Goal: Transaction & Acquisition: Book appointment/travel/reservation

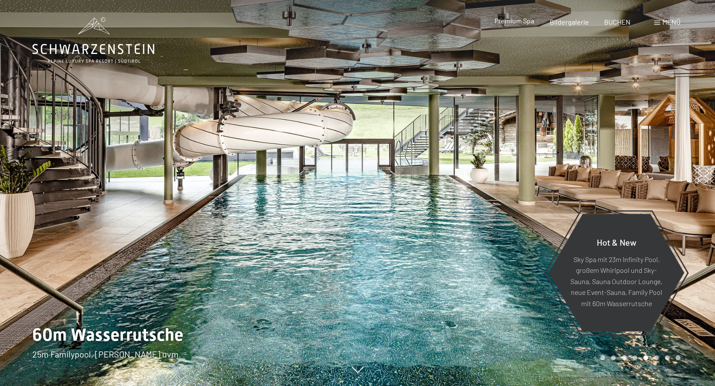
click at [523, 24] on span "Premium Spa" at bounding box center [515, 20] width 40 height 8
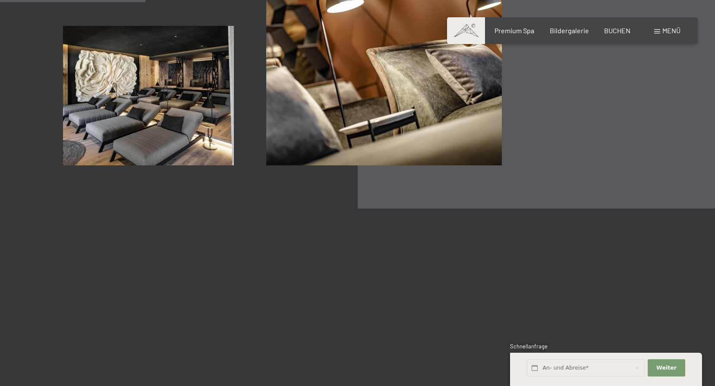
scroll to position [1597, 0]
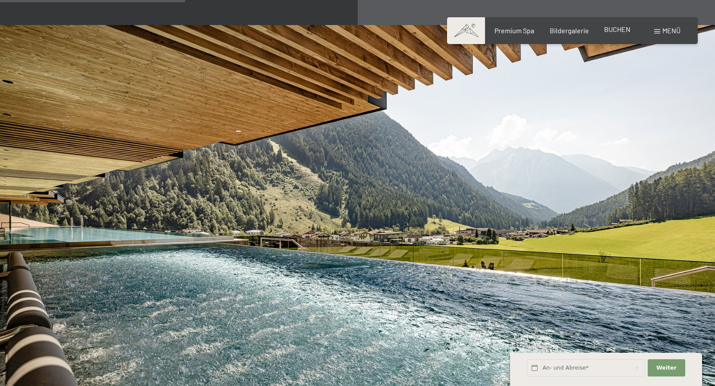
click at [612, 28] on span "BUCHEN" at bounding box center [617, 29] width 26 height 8
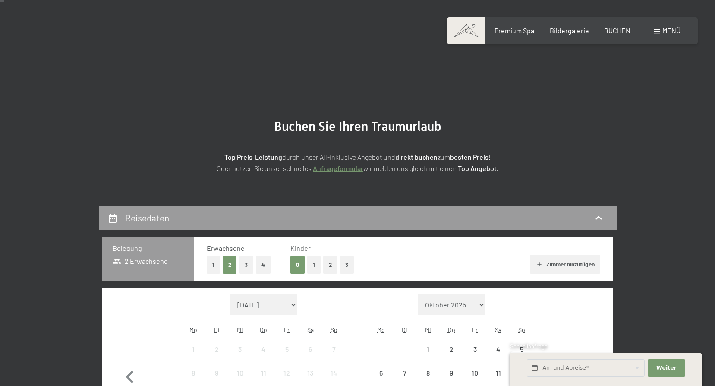
scroll to position [86, 0]
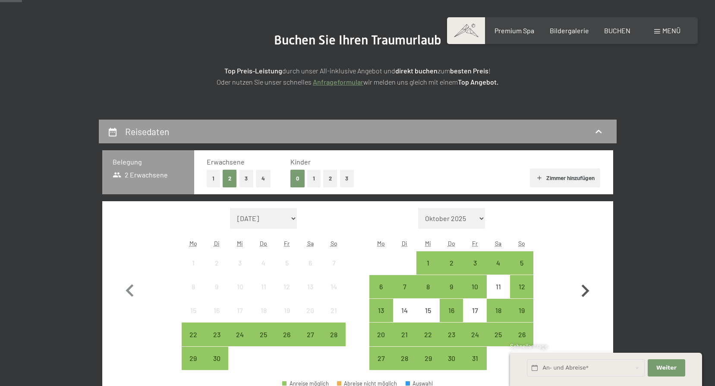
click at [587, 290] on icon "button" at bounding box center [586, 290] width 8 height 13
select select "[DATE]"
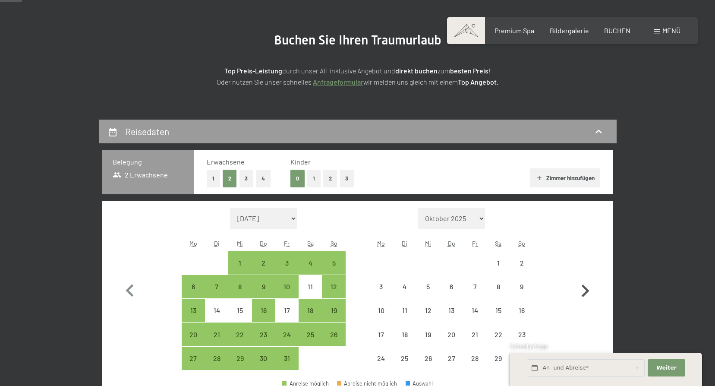
click at [587, 290] on icon "button" at bounding box center [586, 290] width 8 height 13
select select "[DATE]"
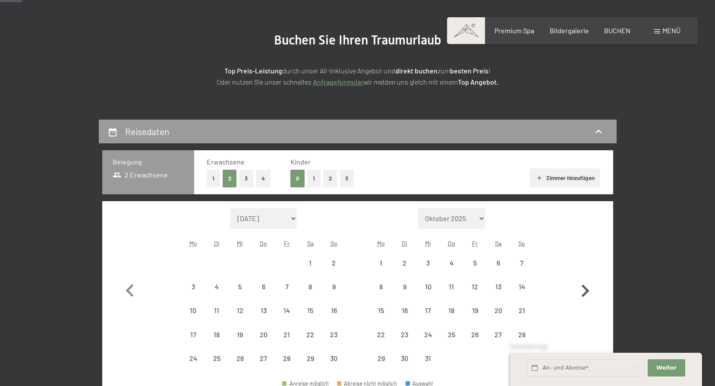
click at [587, 290] on icon "button" at bounding box center [586, 290] width 8 height 13
select select "[DATE]"
click at [587, 290] on icon "button" at bounding box center [586, 290] width 8 height 13
select select "[DATE]"
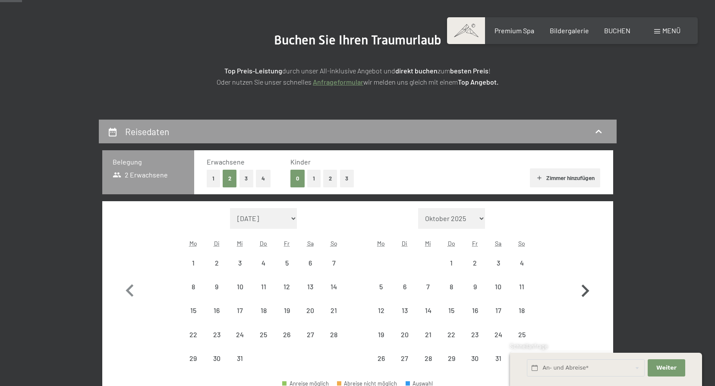
select select "[DATE]"
click at [587, 290] on icon "button" at bounding box center [586, 290] width 8 height 13
select select "[DATE]"
click at [587, 290] on icon "button" at bounding box center [585, 302] width 25 height 25
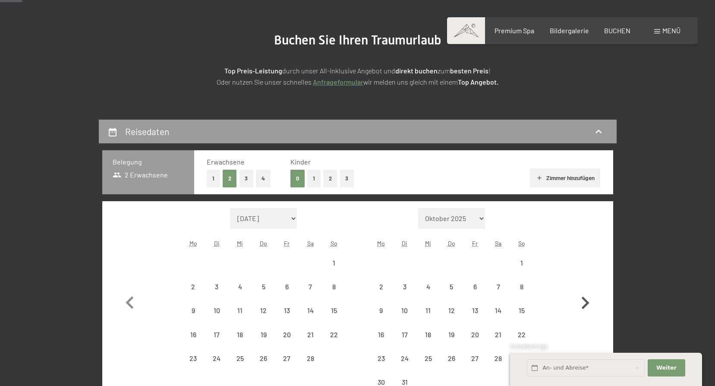
select select "[DATE]"
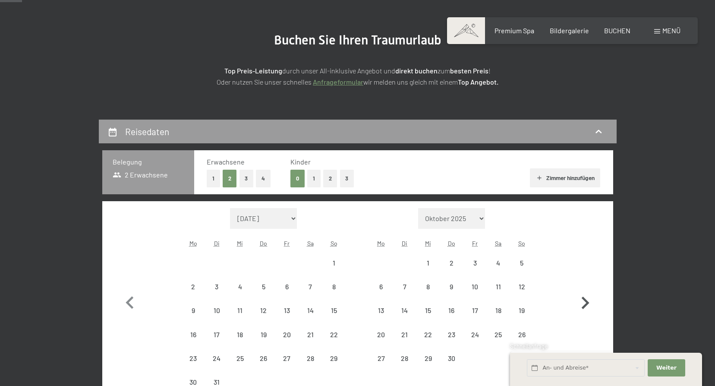
select select "[DATE]"
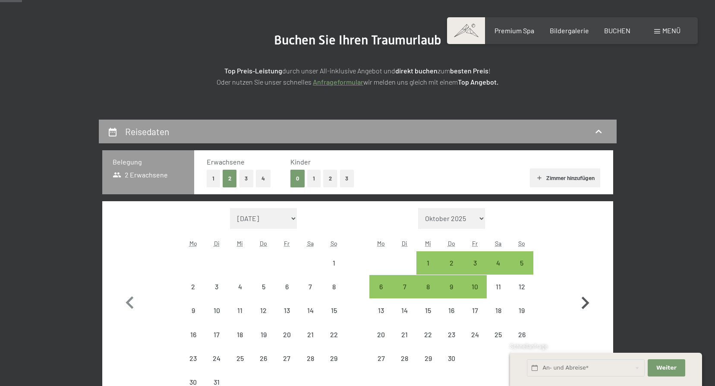
select select "[DATE]"
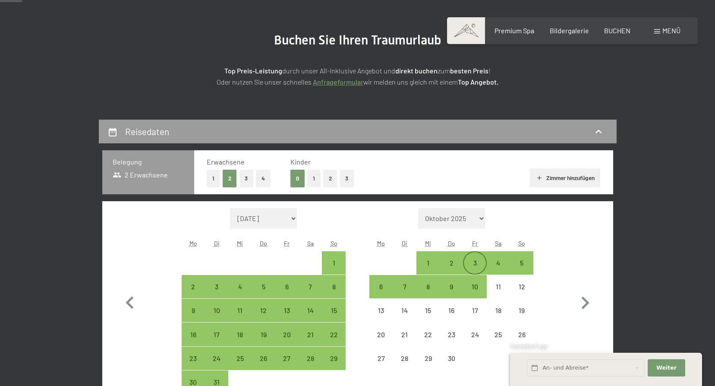
click at [481, 264] on div "3" at bounding box center [475, 270] width 22 height 22
select select "[DATE]"
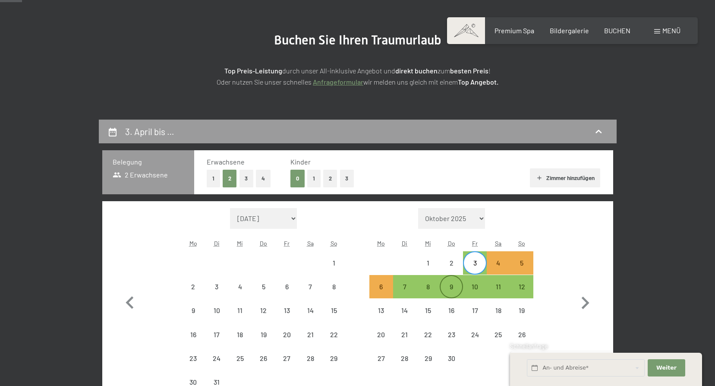
click at [450, 287] on div "9" at bounding box center [452, 294] width 22 height 22
select select "[DATE]"
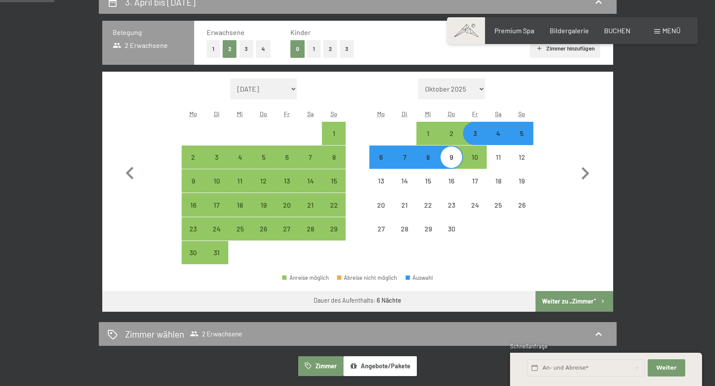
click at [570, 299] on button "Weiter zu „Zimmer“" at bounding box center [574, 301] width 77 height 21
select select "[DATE]"
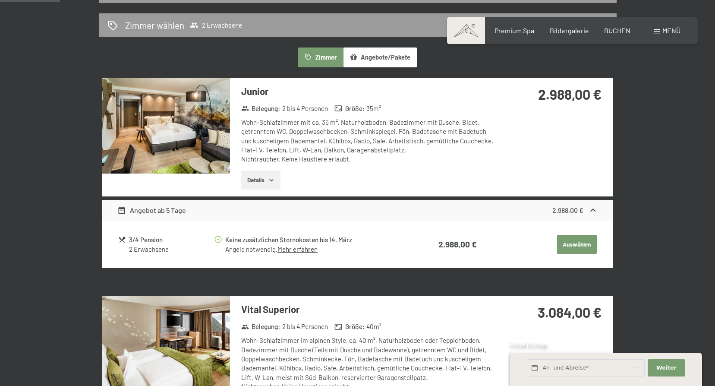
scroll to position [216, 0]
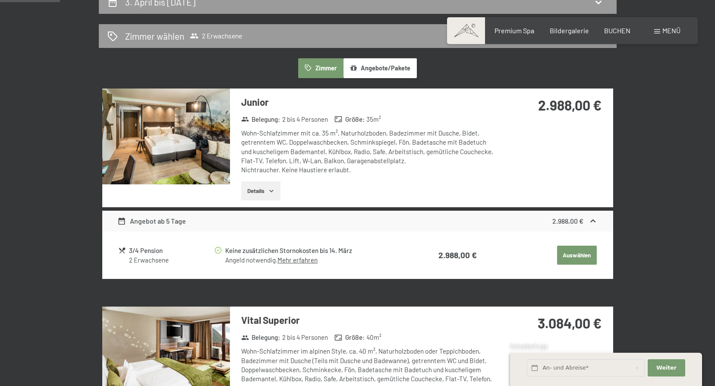
click at [205, 161] on img at bounding box center [166, 136] width 128 height 96
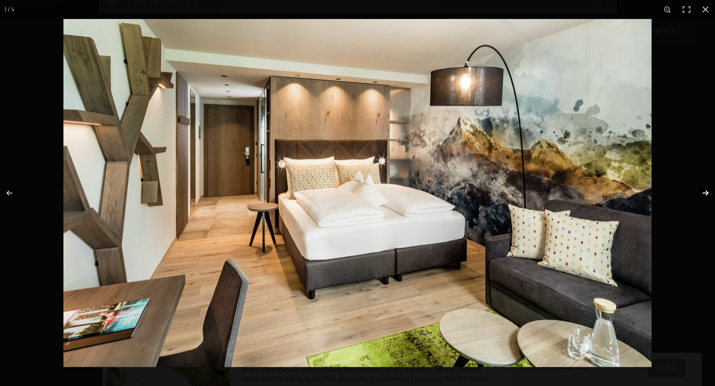
click at [705, 190] on button "button" at bounding box center [700, 192] width 30 height 43
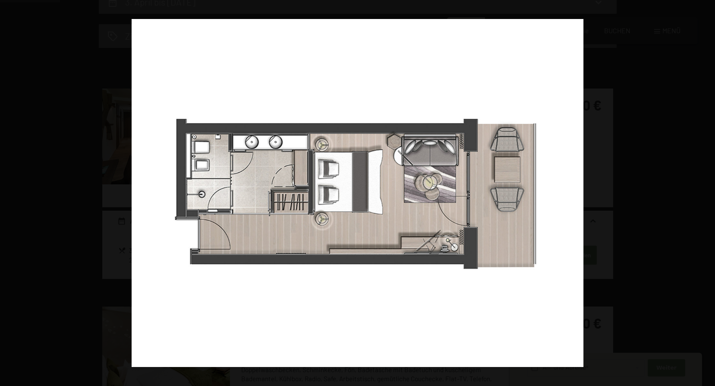
click at [705, 190] on button "button" at bounding box center [700, 192] width 30 height 43
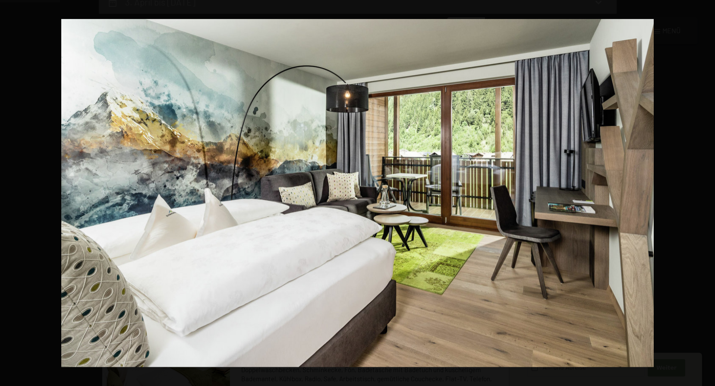
click at [705, 190] on button "button" at bounding box center [700, 192] width 30 height 43
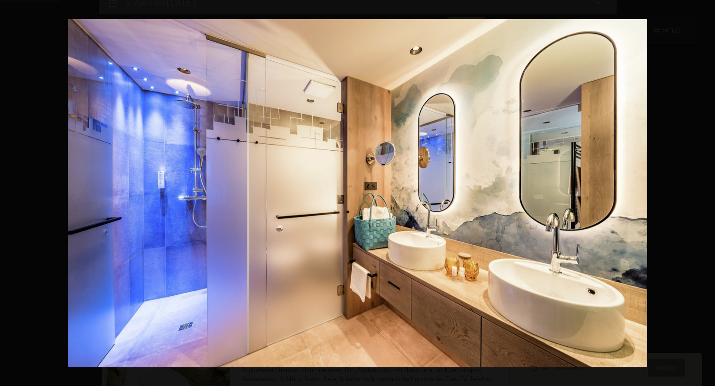
click at [705, 190] on button "button" at bounding box center [700, 192] width 30 height 43
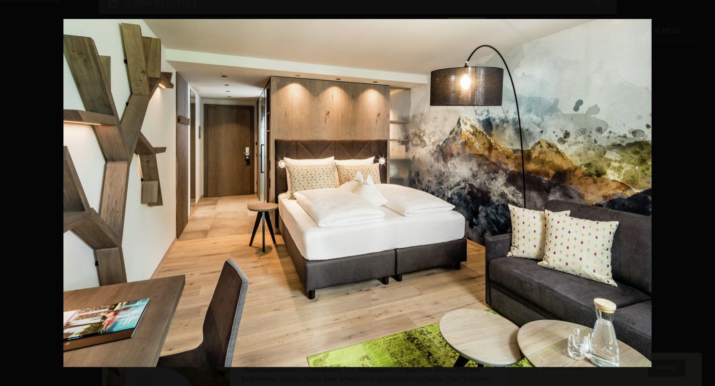
click at [705, 190] on button "button" at bounding box center [700, 192] width 30 height 43
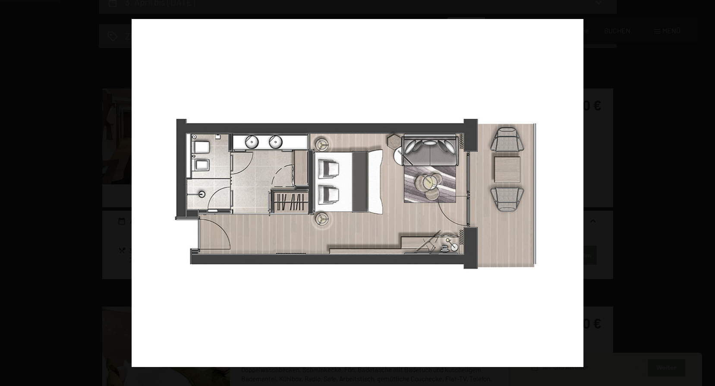
click at [705, 190] on button "button" at bounding box center [700, 192] width 30 height 43
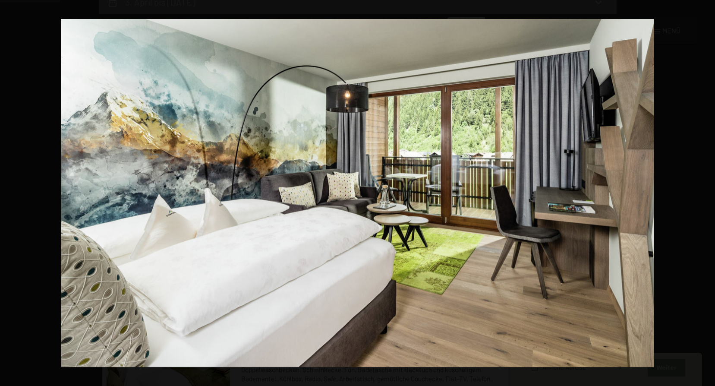
click at [705, 190] on button "button" at bounding box center [700, 192] width 30 height 43
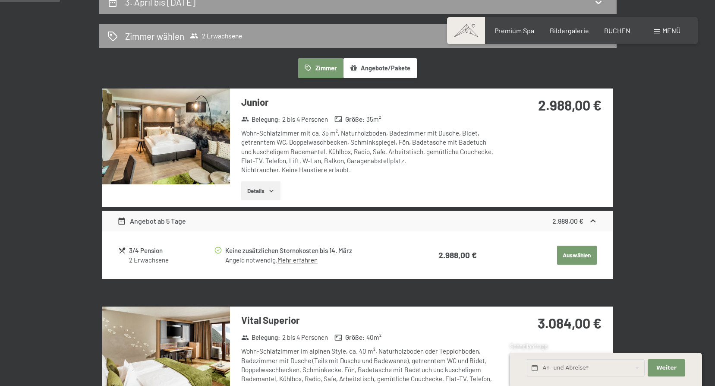
click at [0, 0] on button "button" at bounding box center [0, 0] width 0 height 0
